Goal: Transaction & Acquisition: Purchase product/service

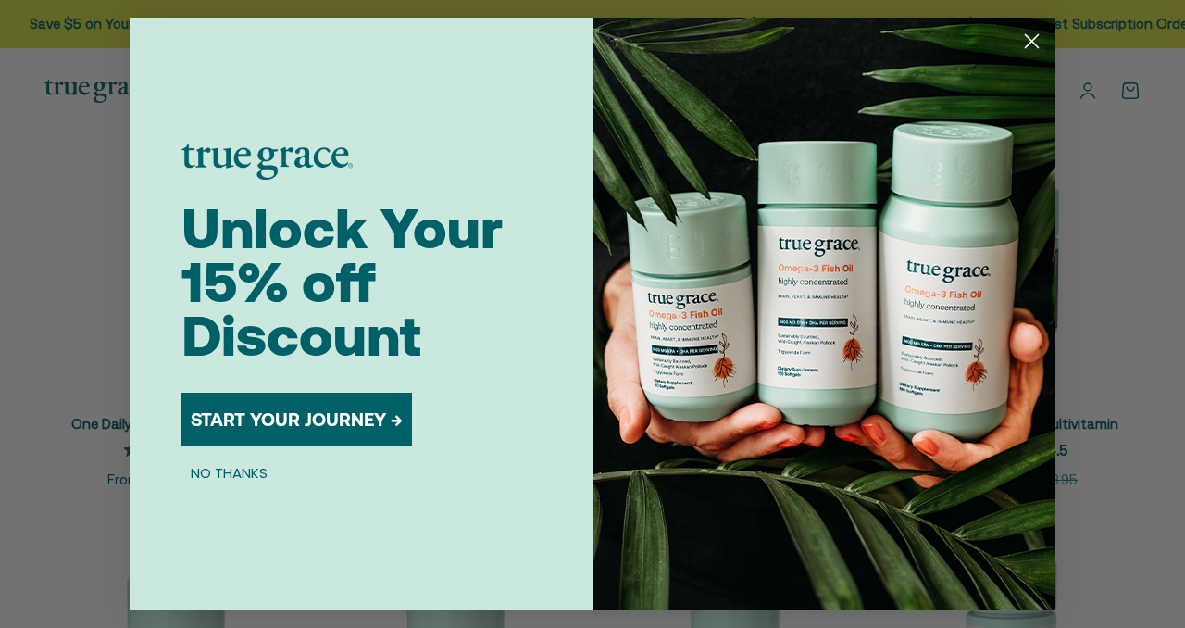
scroll to position [370, 0]
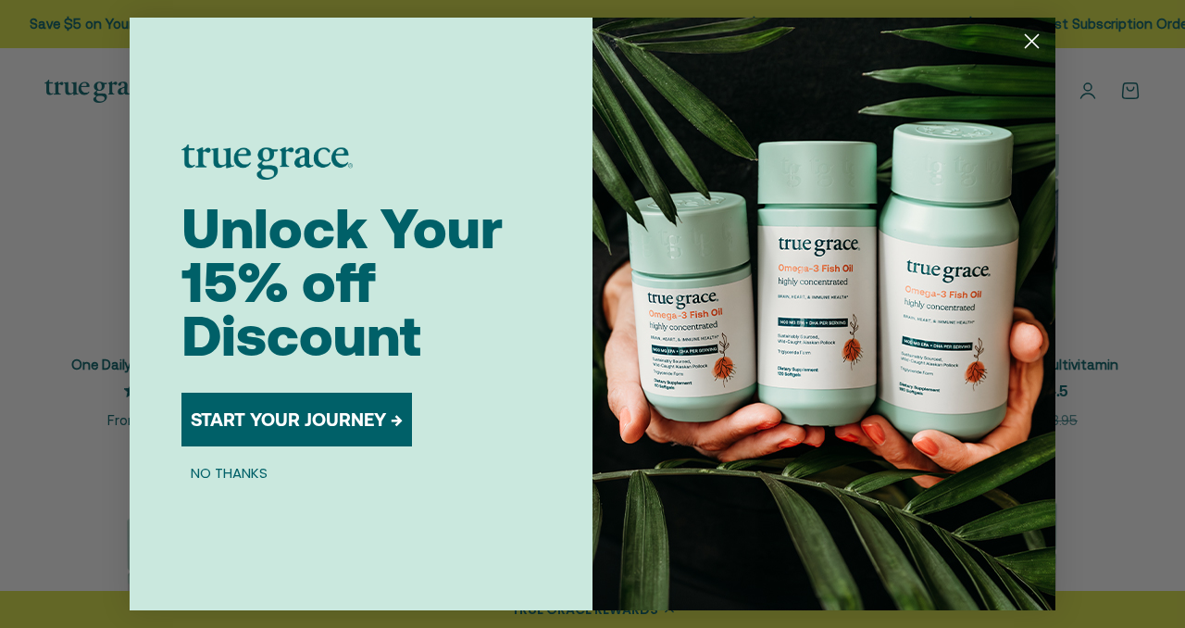
click at [1034, 37] on icon "Close dialog" at bounding box center [1032, 41] width 13 height 13
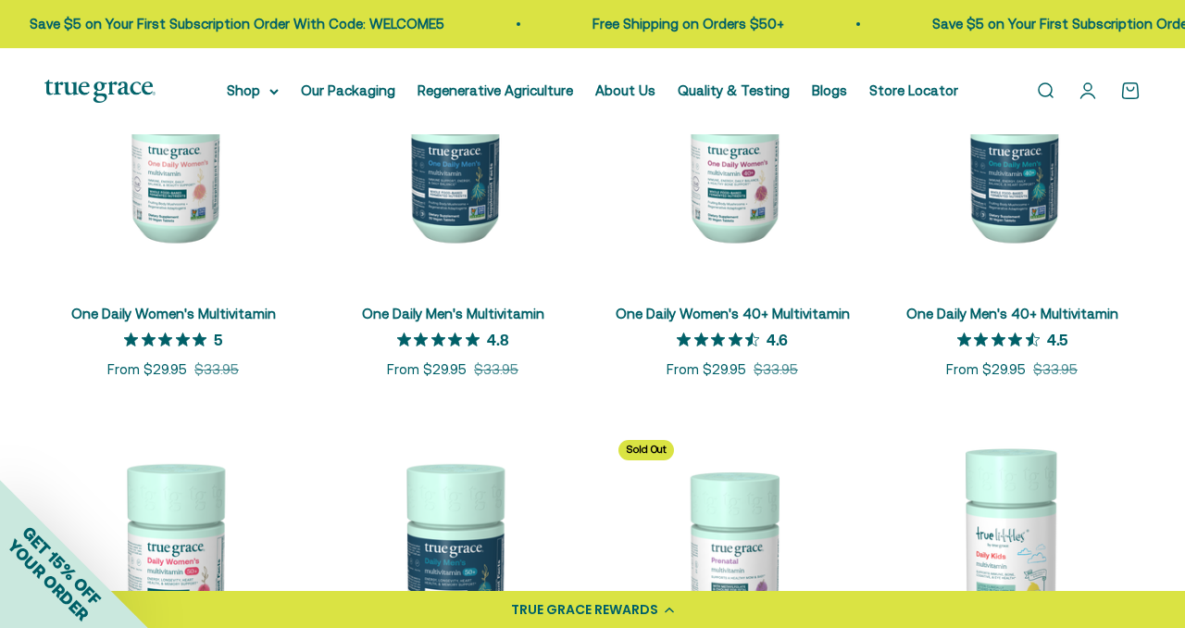
scroll to position [407, 0]
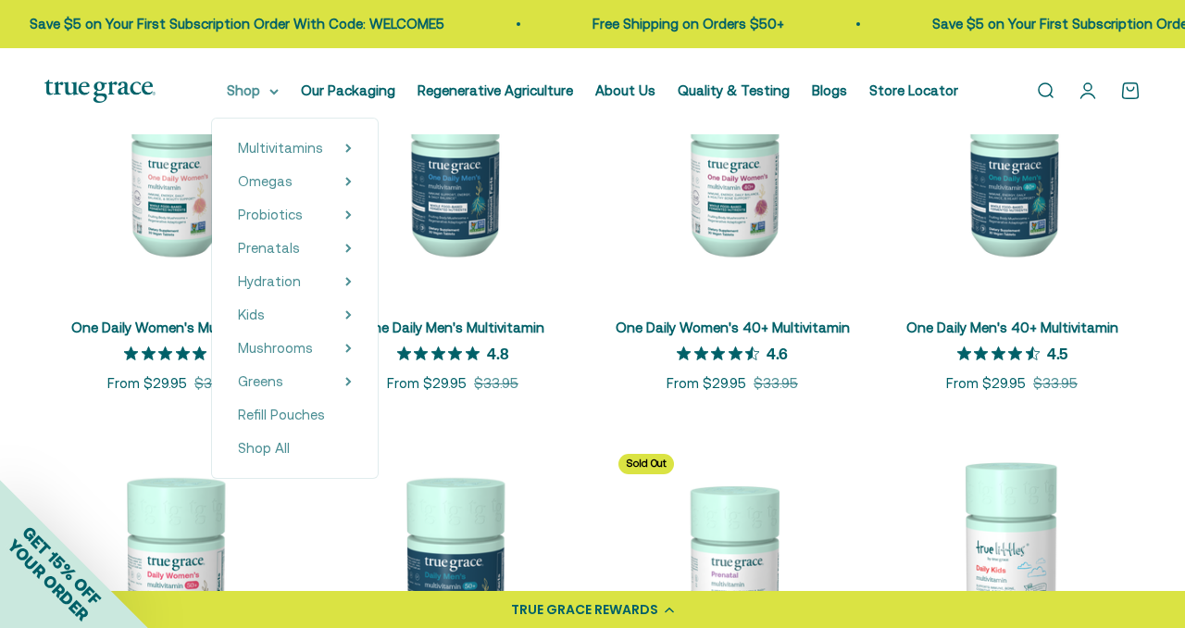
click at [278, 92] on icon at bounding box center [273, 92] width 7 height 4
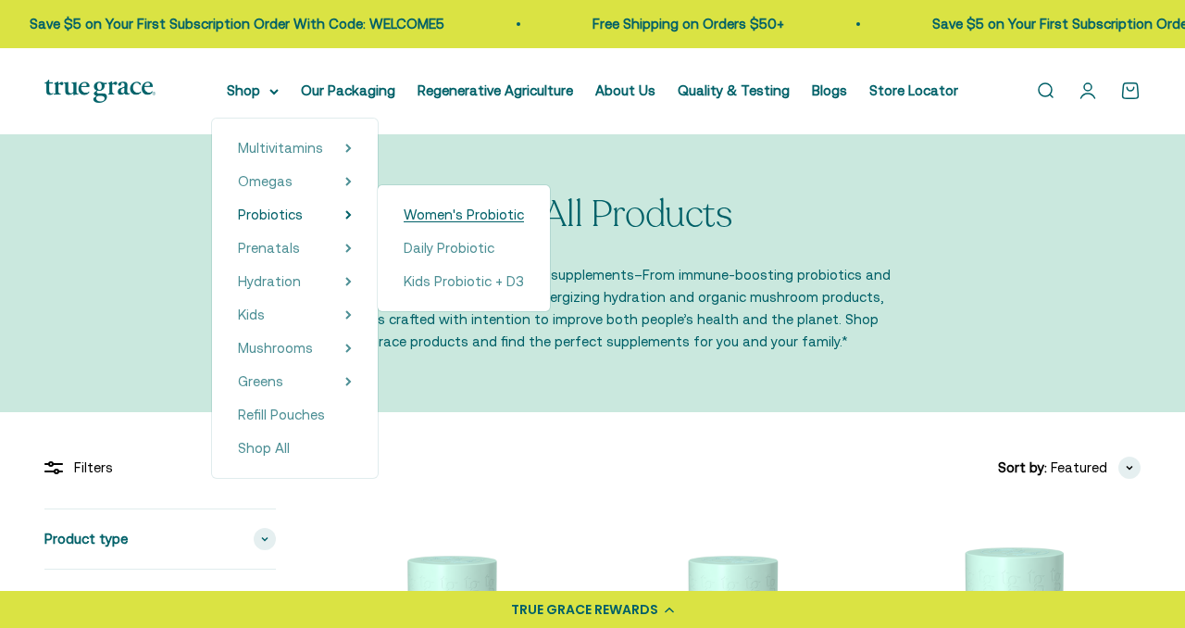
click at [424, 212] on span "Women's Probiotic" at bounding box center [464, 214] width 120 height 16
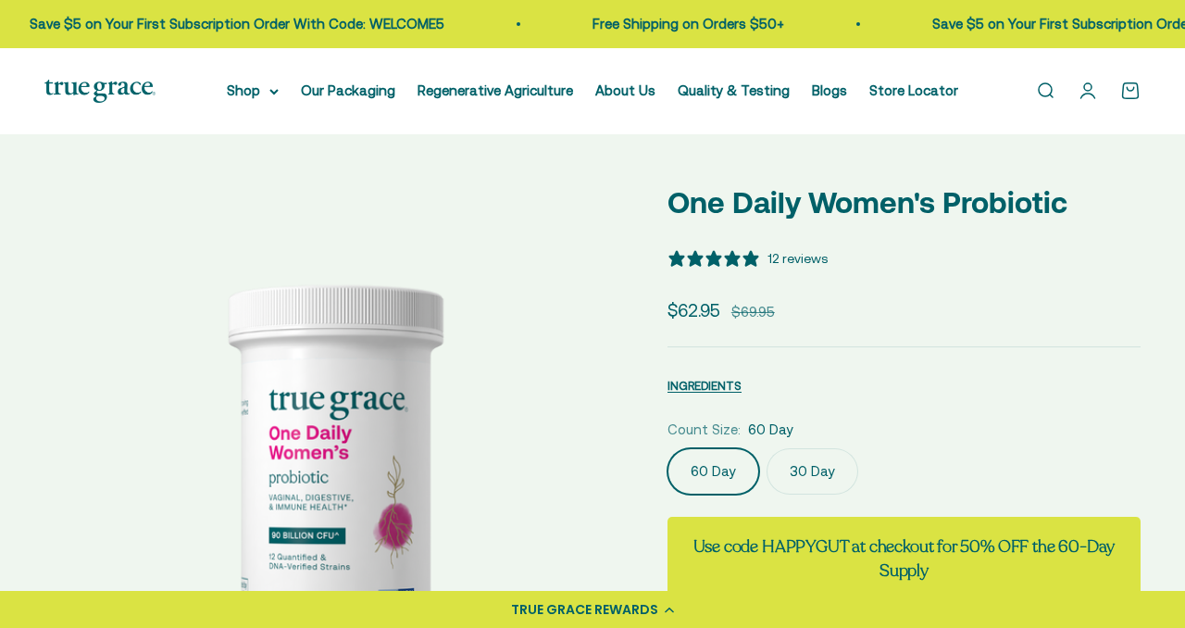
scroll to position [222, 0]
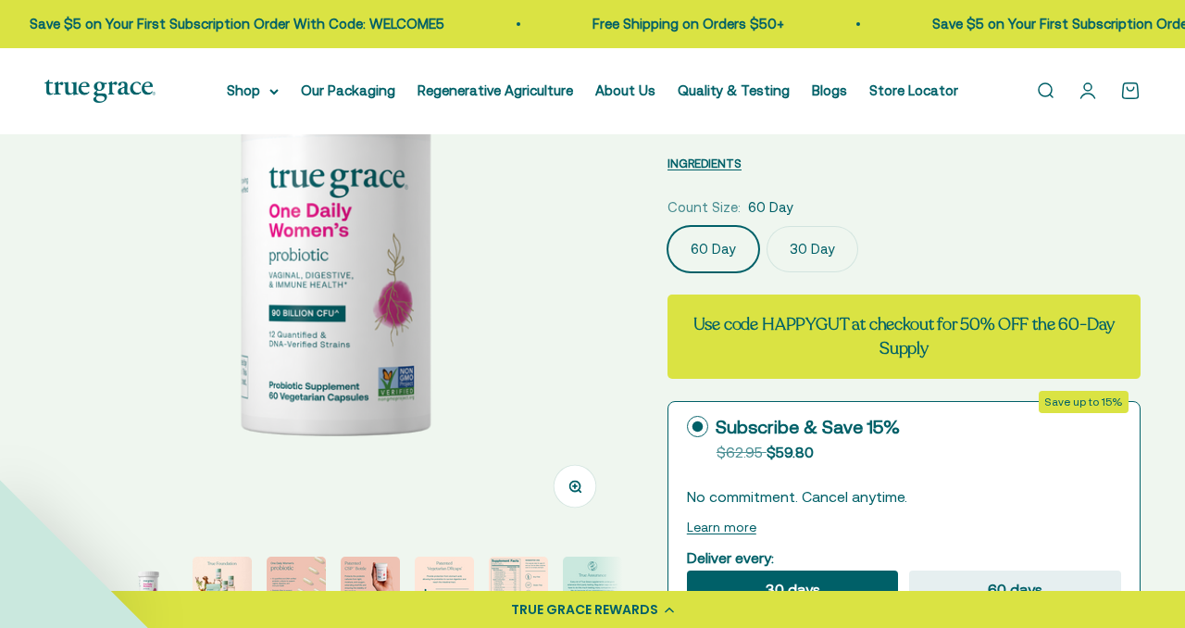
select select "3"
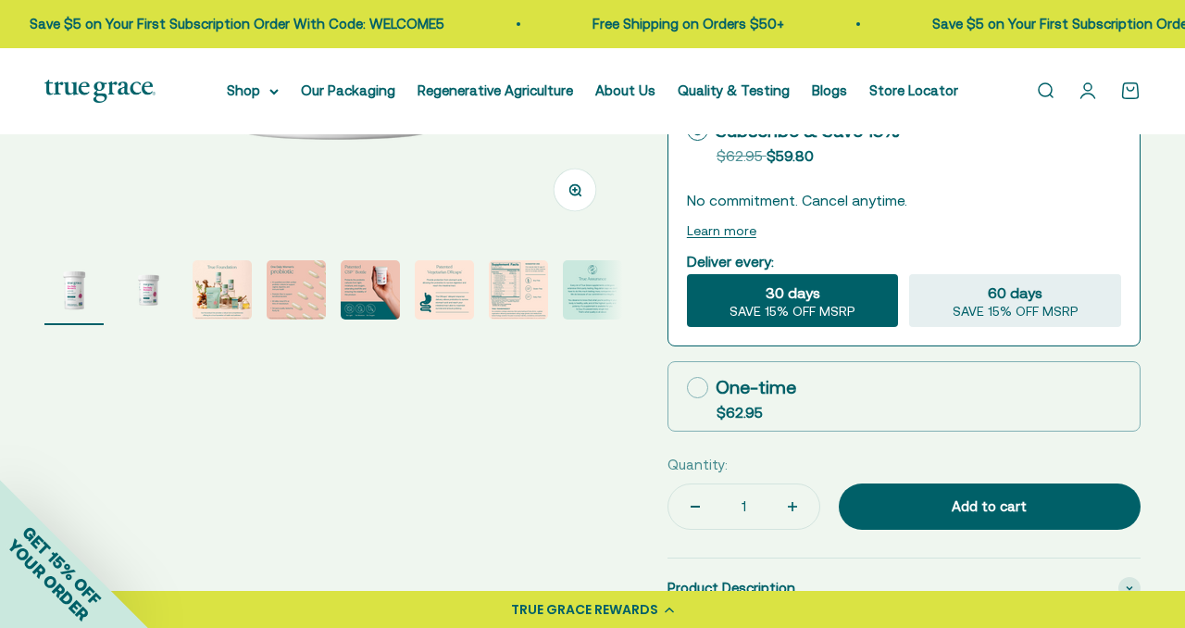
scroll to position [556, 0]
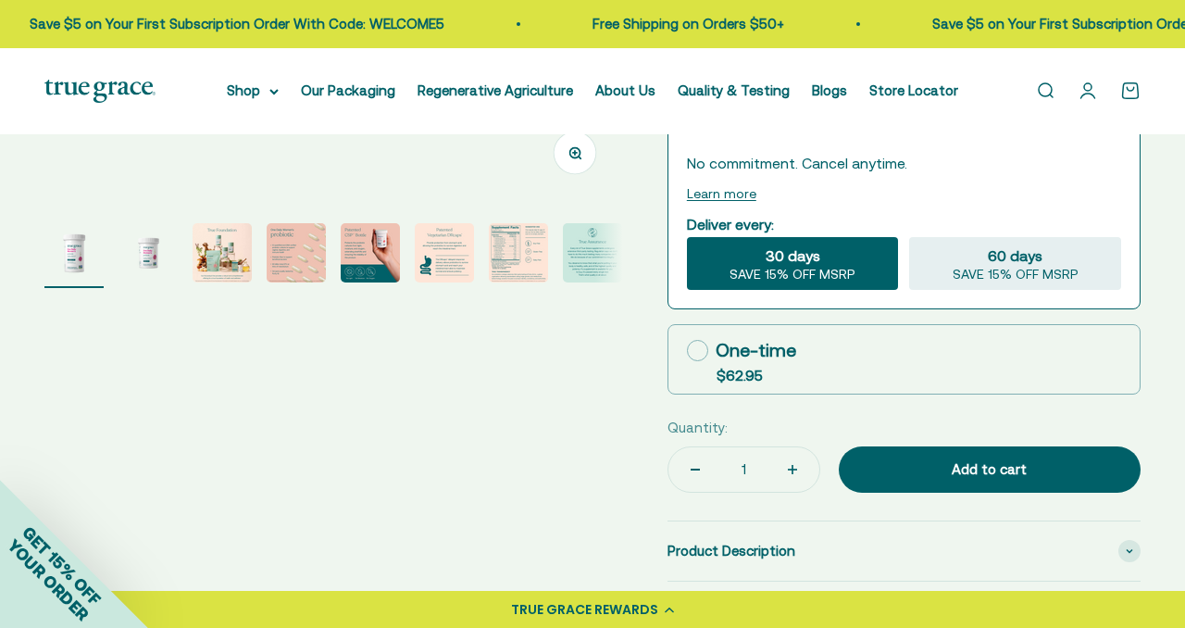
click at [793, 468] on icon "Increase quantity" at bounding box center [793, 469] width 0 height 9
type input "2"
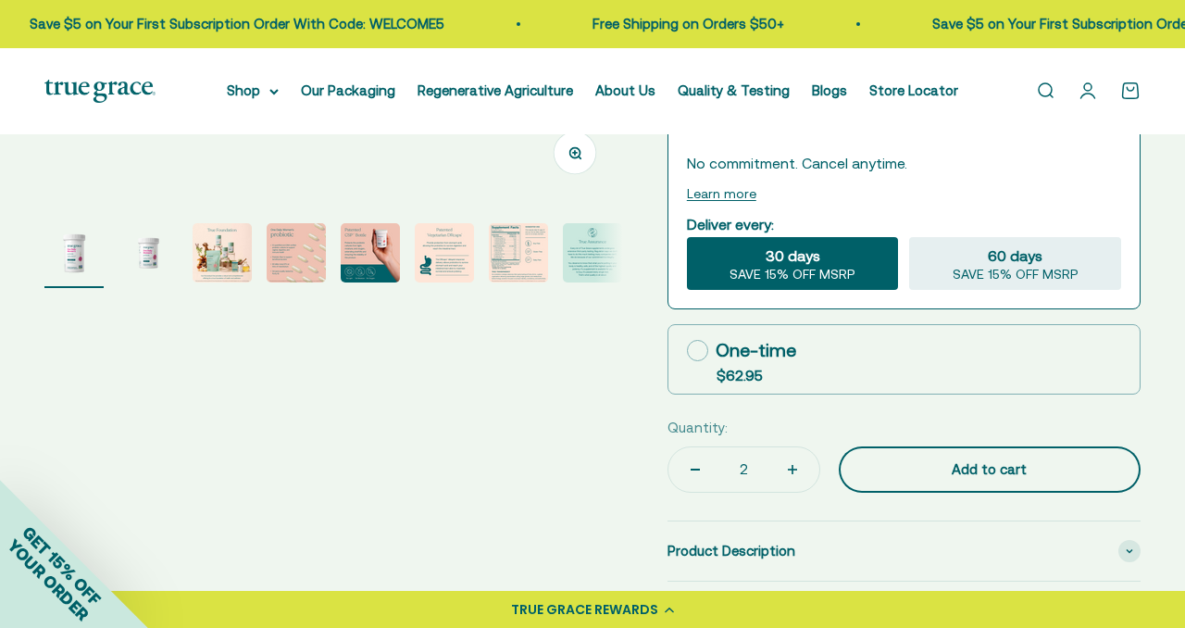
click at [949, 466] on div "Add to cart" at bounding box center [990, 469] width 228 height 22
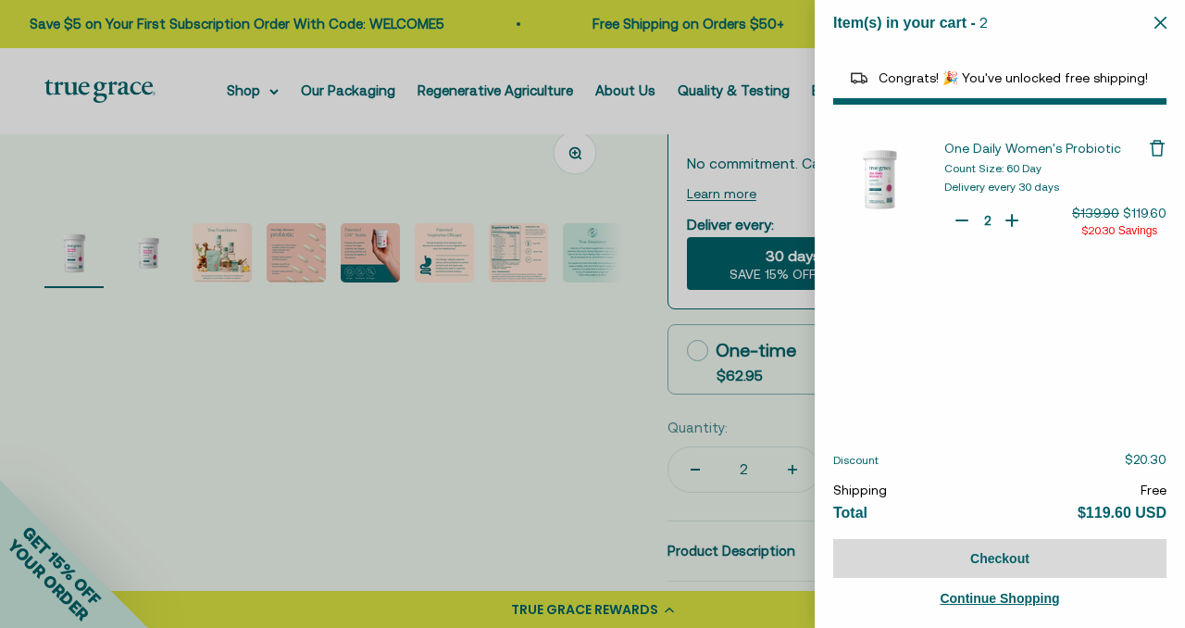
select select "40055698129088"
select select "44882806636758"
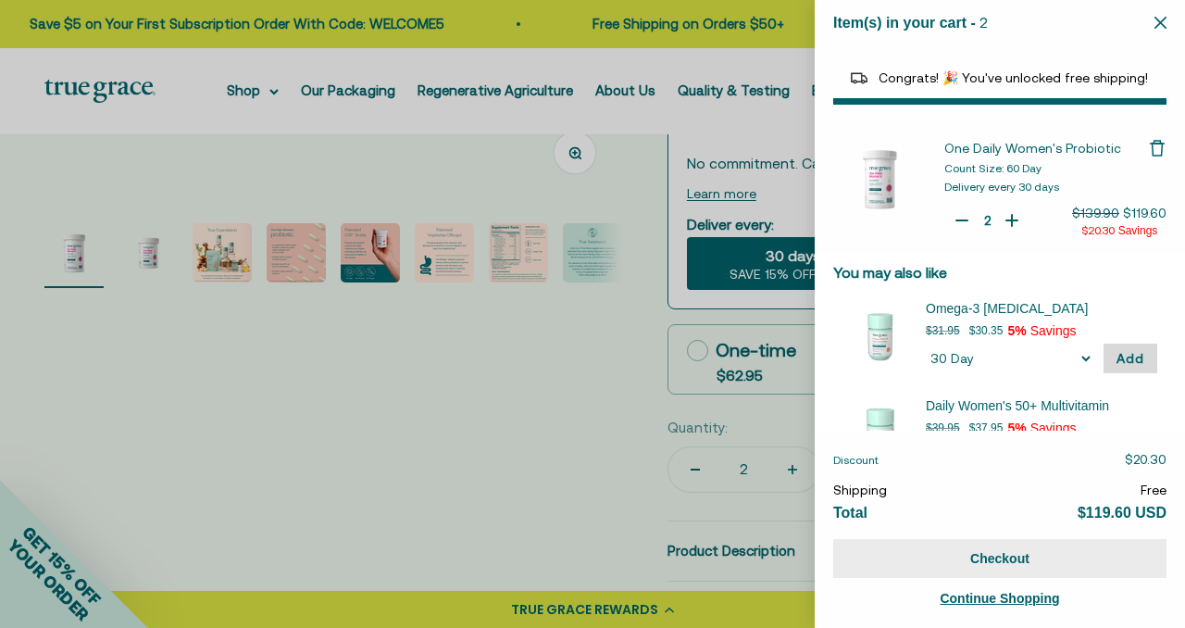
click at [993, 546] on button "Checkout" at bounding box center [999, 558] width 333 height 39
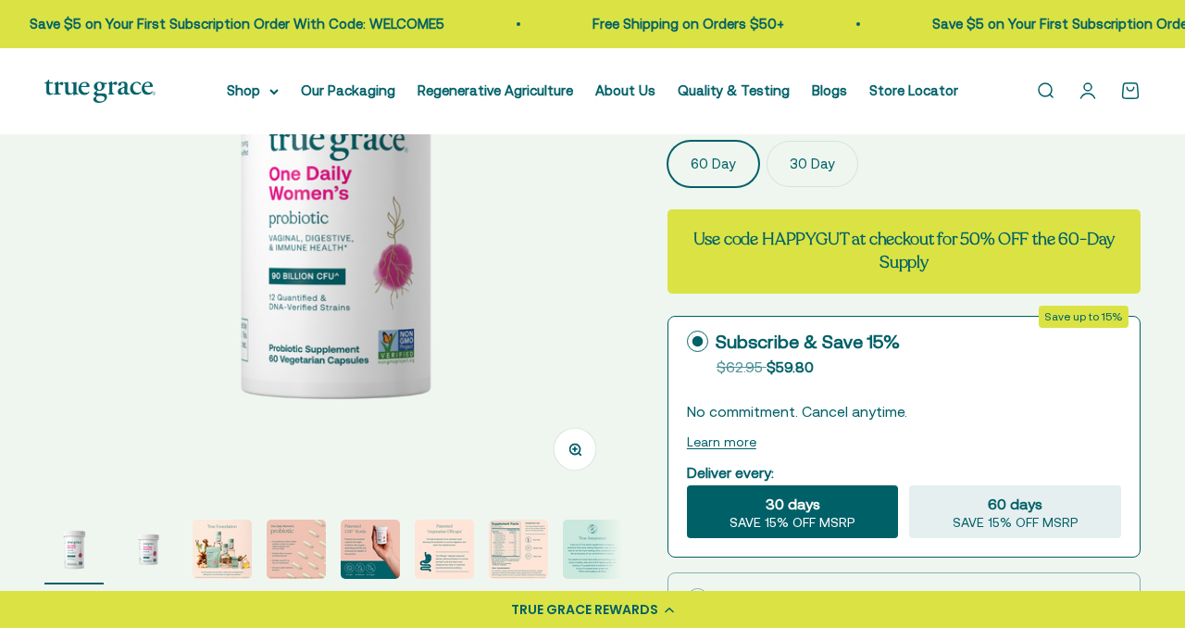
select select "3"
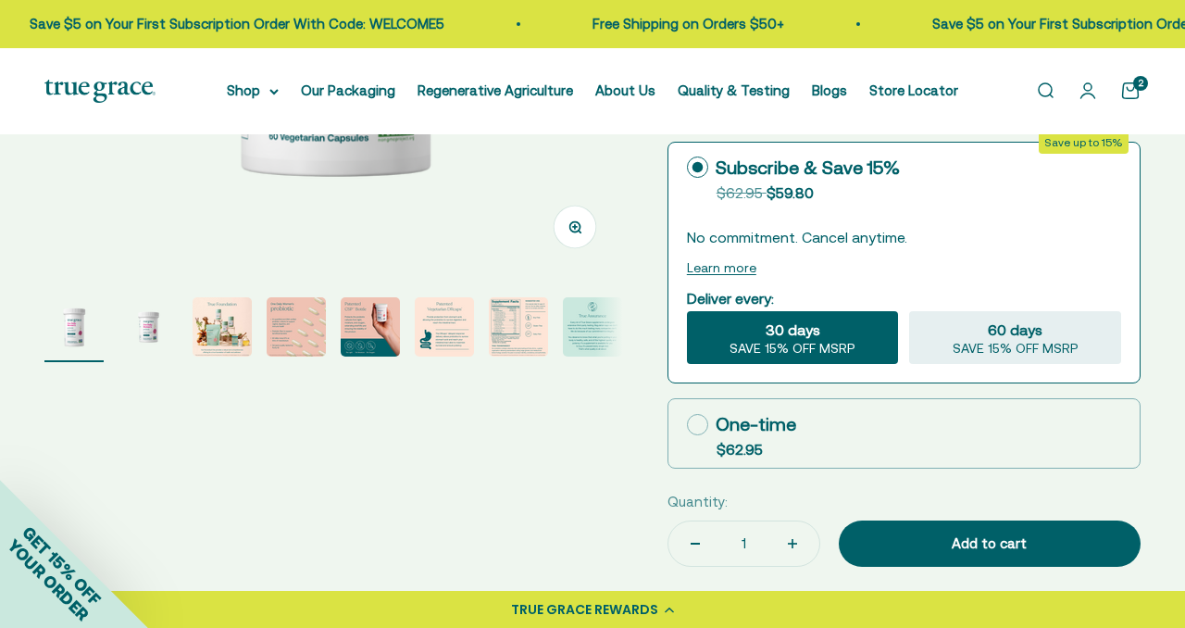
scroll to position [519, 0]
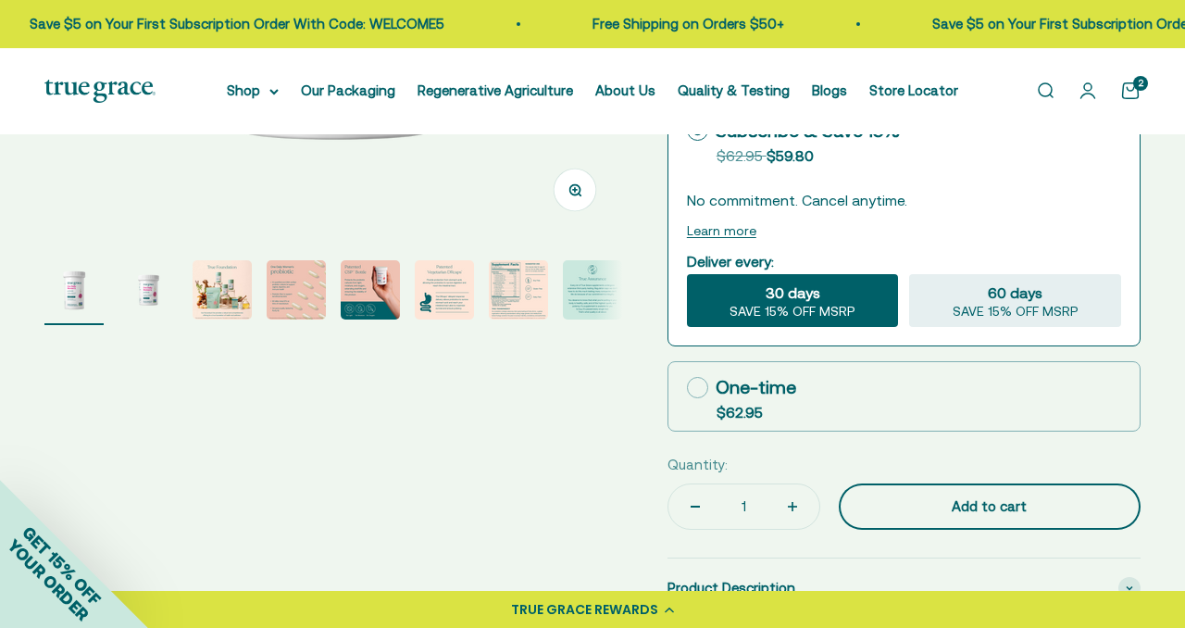
click at [908, 503] on div "Add to cart" at bounding box center [990, 506] width 228 height 22
type input "3"
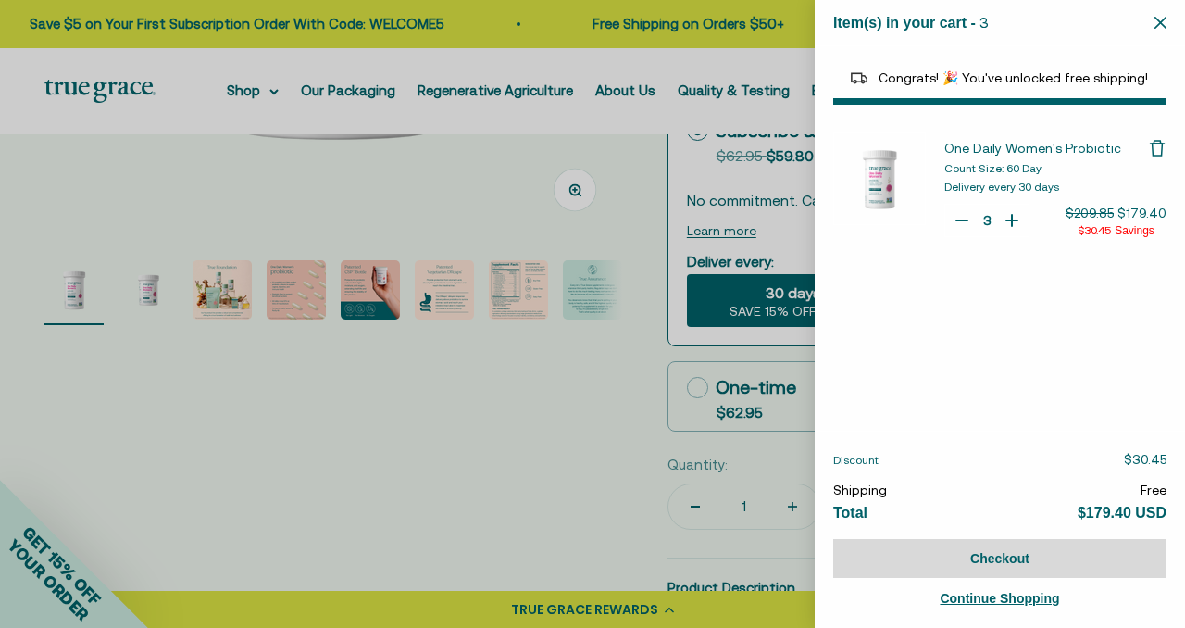
select select "40055698129088"
select select "44882806636758"
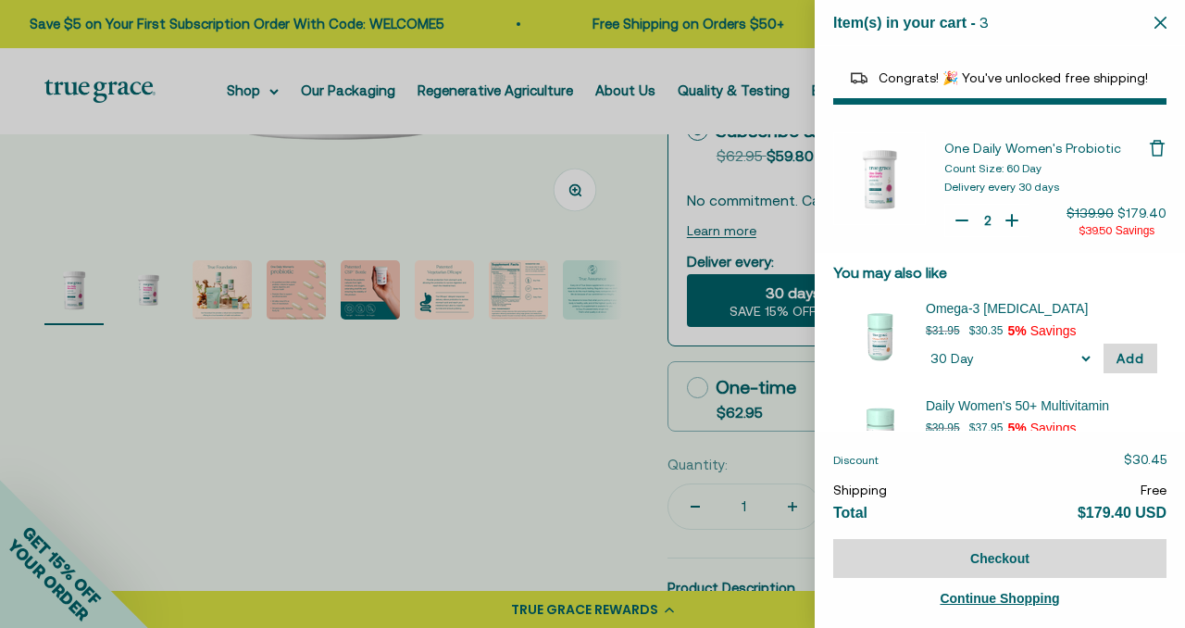
click at [961, 220] on icon "Your Cart" at bounding box center [962, 220] width 11 height 0
type input "1"
click at [961, 220] on icon "Your Cart" at bounding box center [962, 220] width 11 height 0
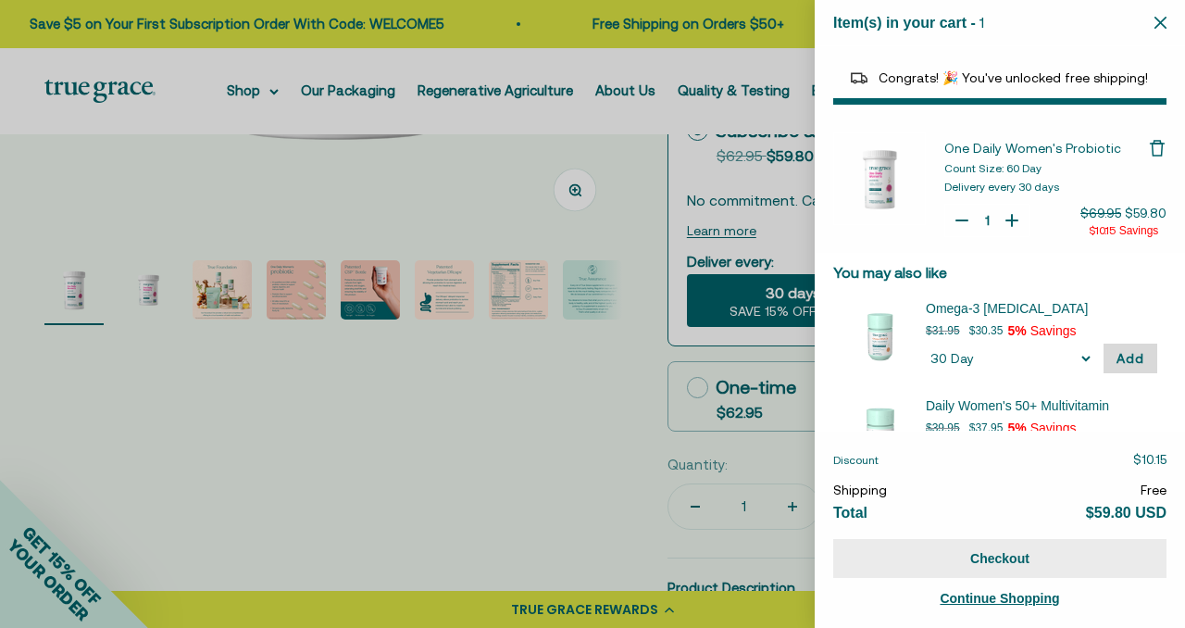
click at [997, 556] on button "Checkout" at bounding box center [999, 558] width 333 height 39
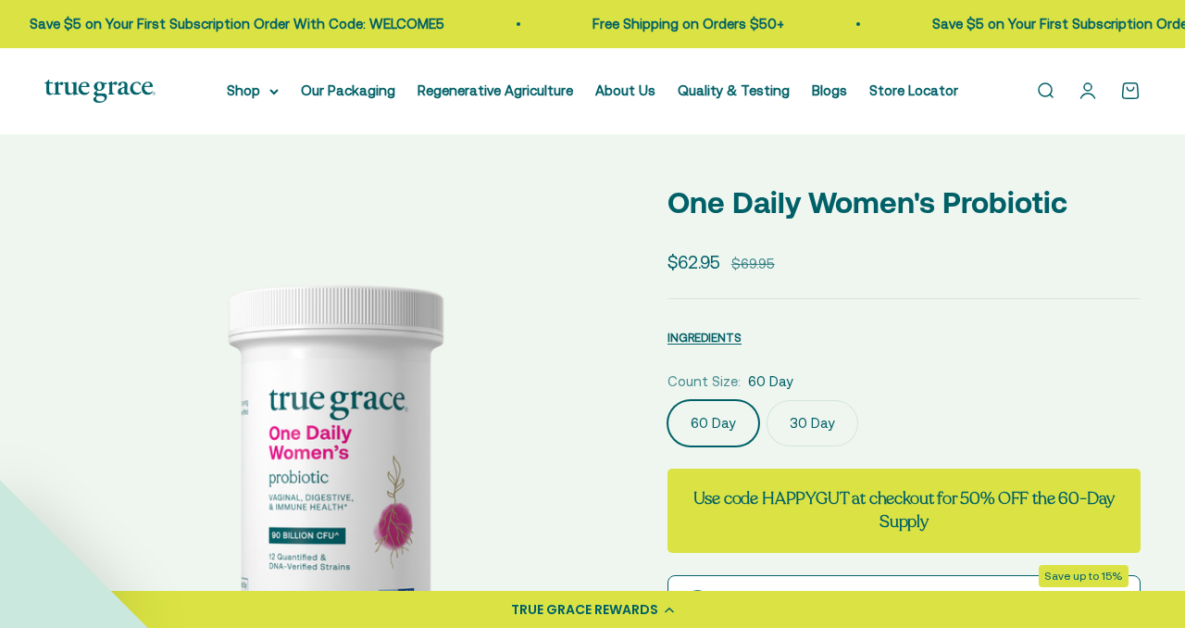
select select "3"
